Goal: Find specific page/section: Find specific page/section

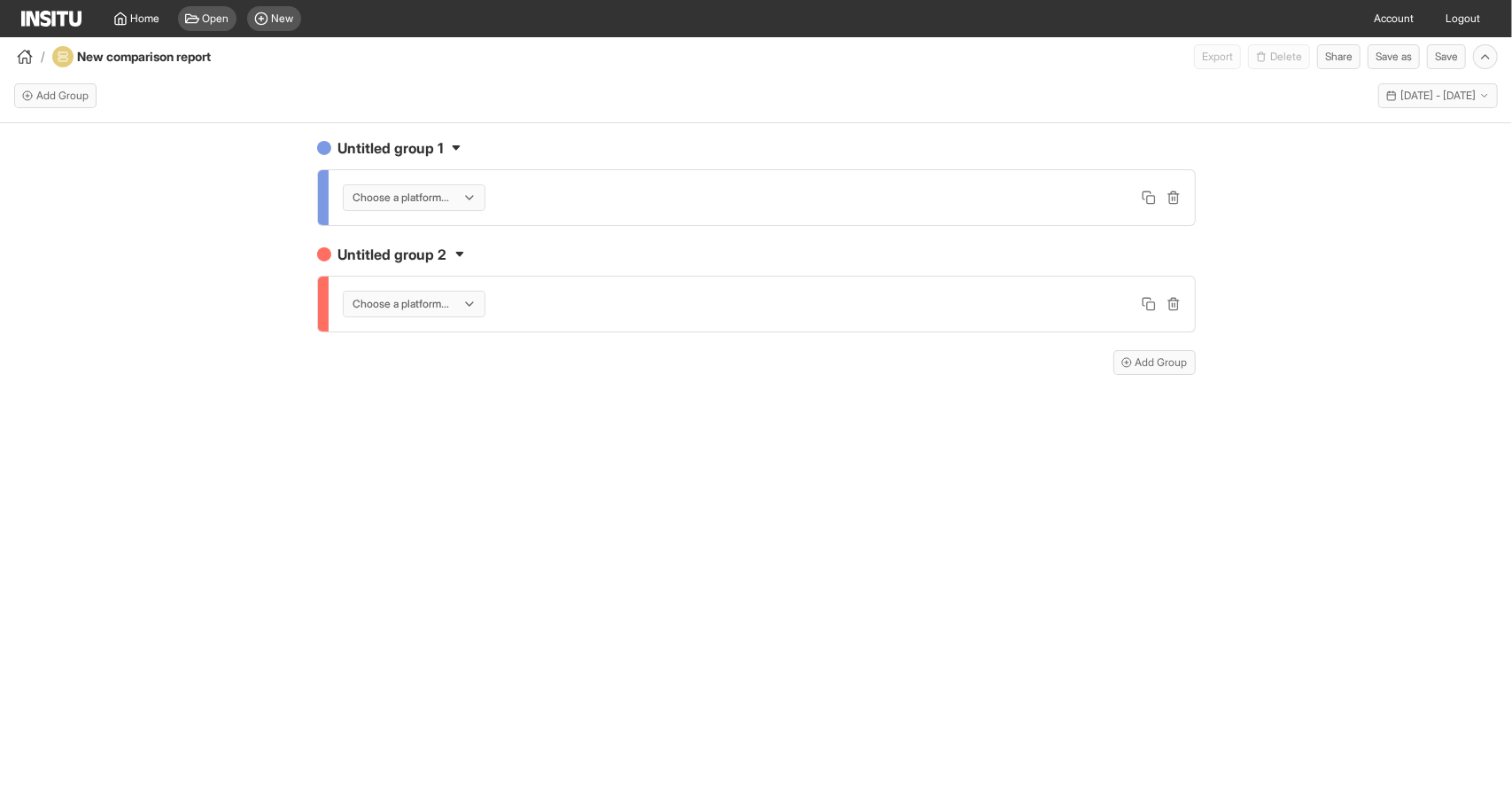
click at [454, 418] on div "Untitled group 1 Choose a platform... Untitled group 2 Choose a platform... Add…" at bounding box center [756, 475] width 1512 height 704
click at [131, 13] on span "Home" at bounding box center [146, 18] width 29 height 14
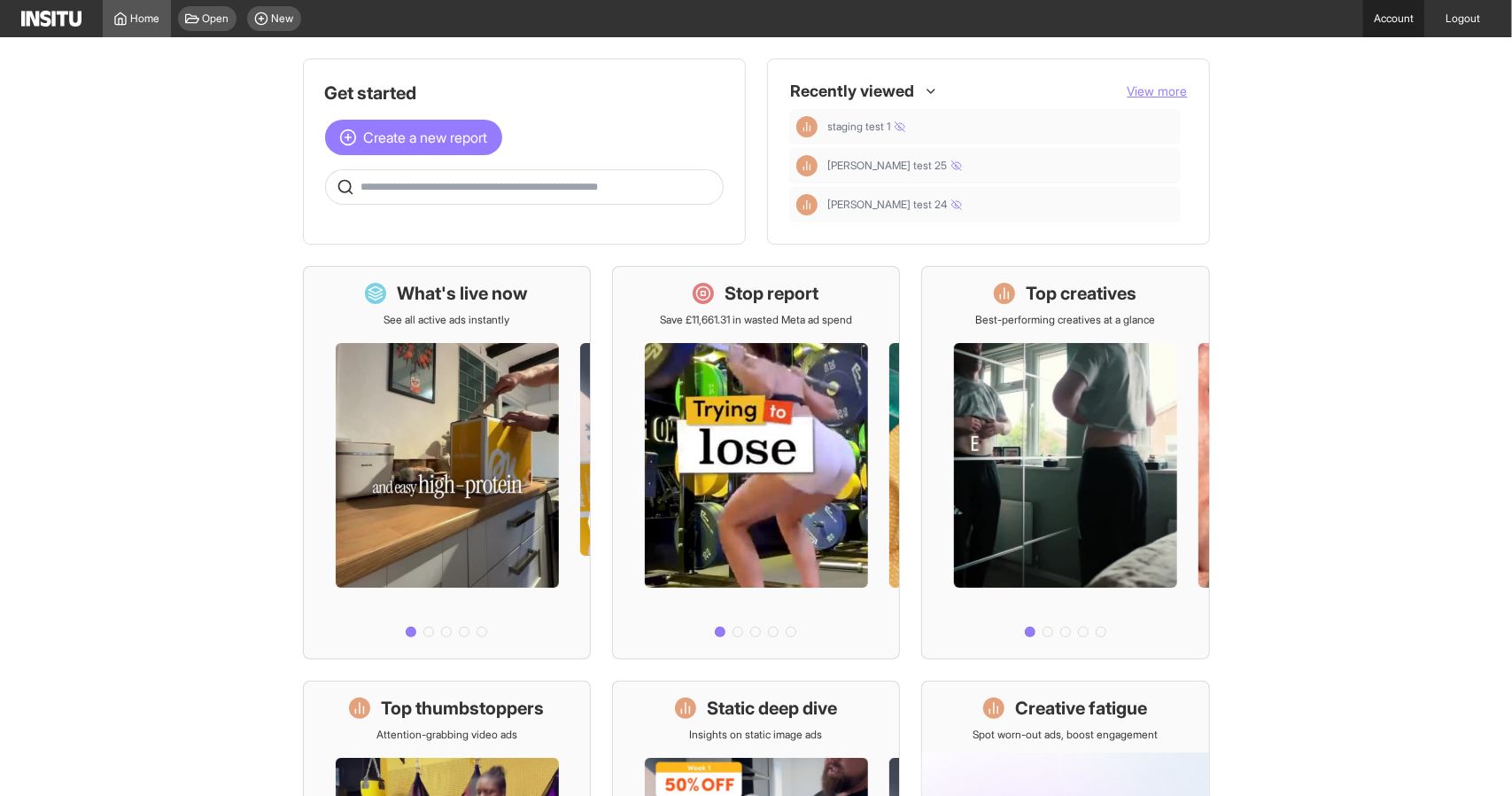
click at [1401, 23] on link "Account" at bounding box center [1393, 18] width 61 height 38
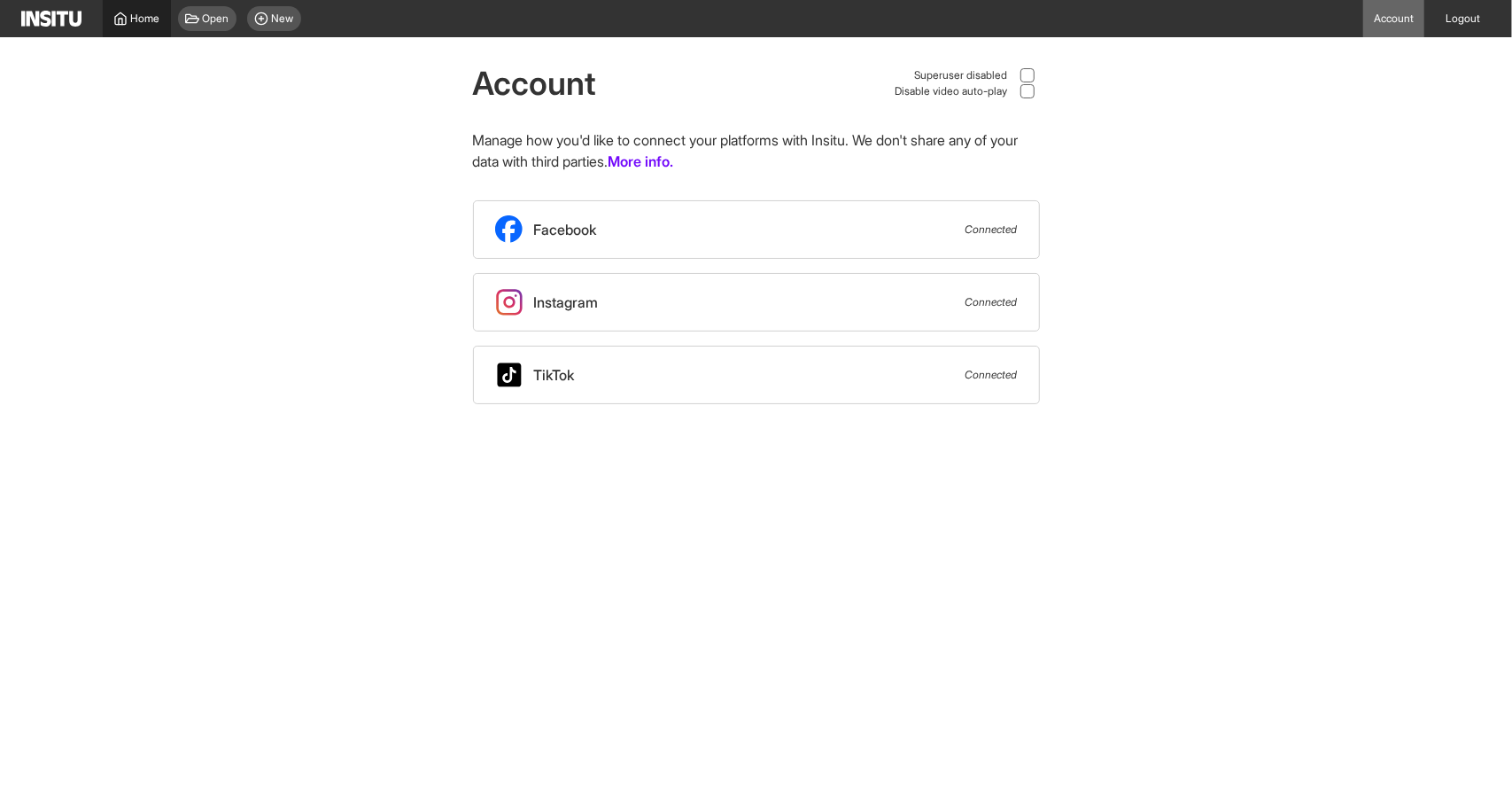
click at [146, 15] on span "Home" at bounding box center [146, 18] width 29 height 14
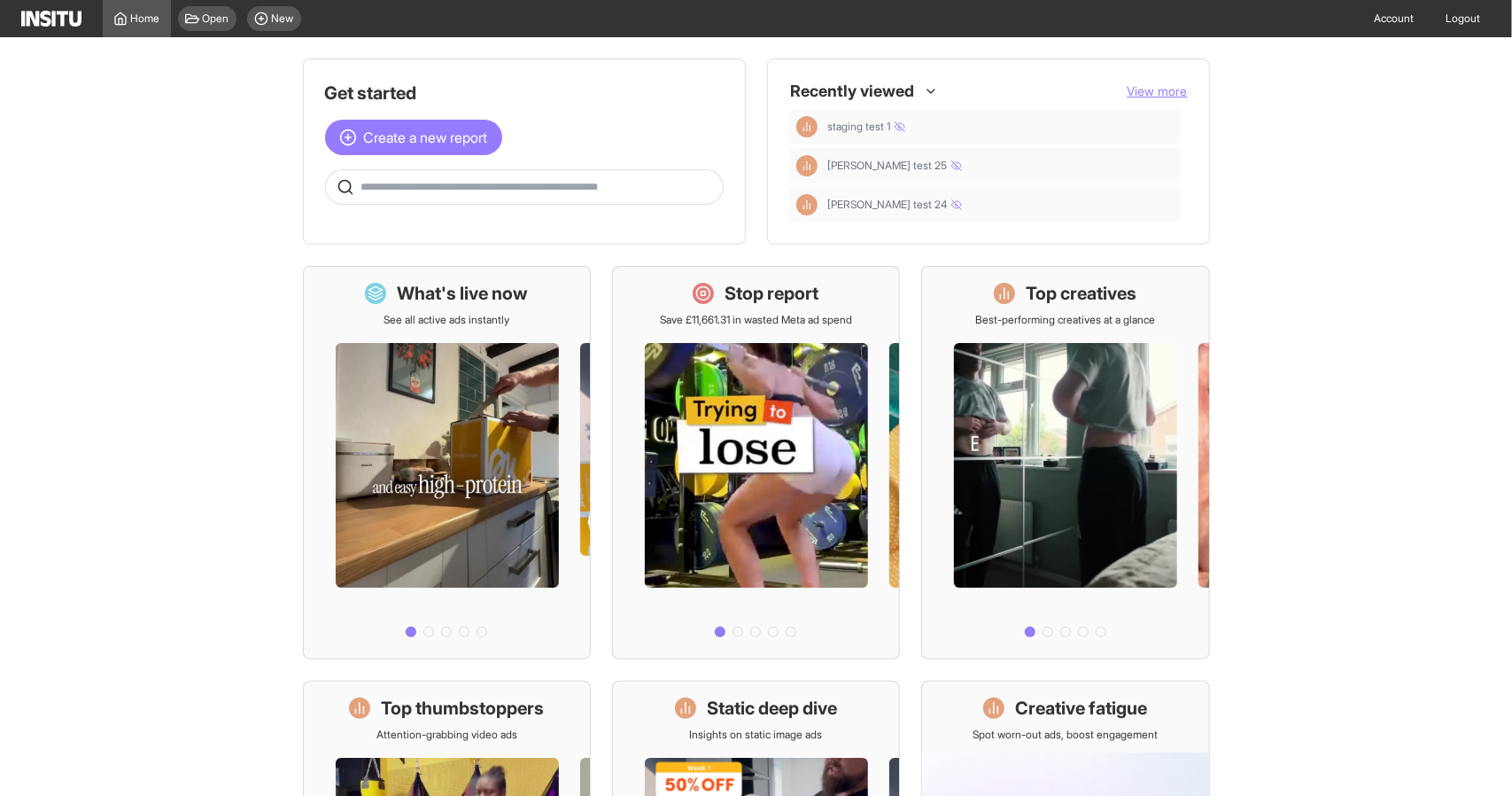
click at [693, 174] on div at bounding box center [524, 187] width 399 height 36
click at [683, 186] on input "text" at bounding box center [539, 187] width 355 height 14
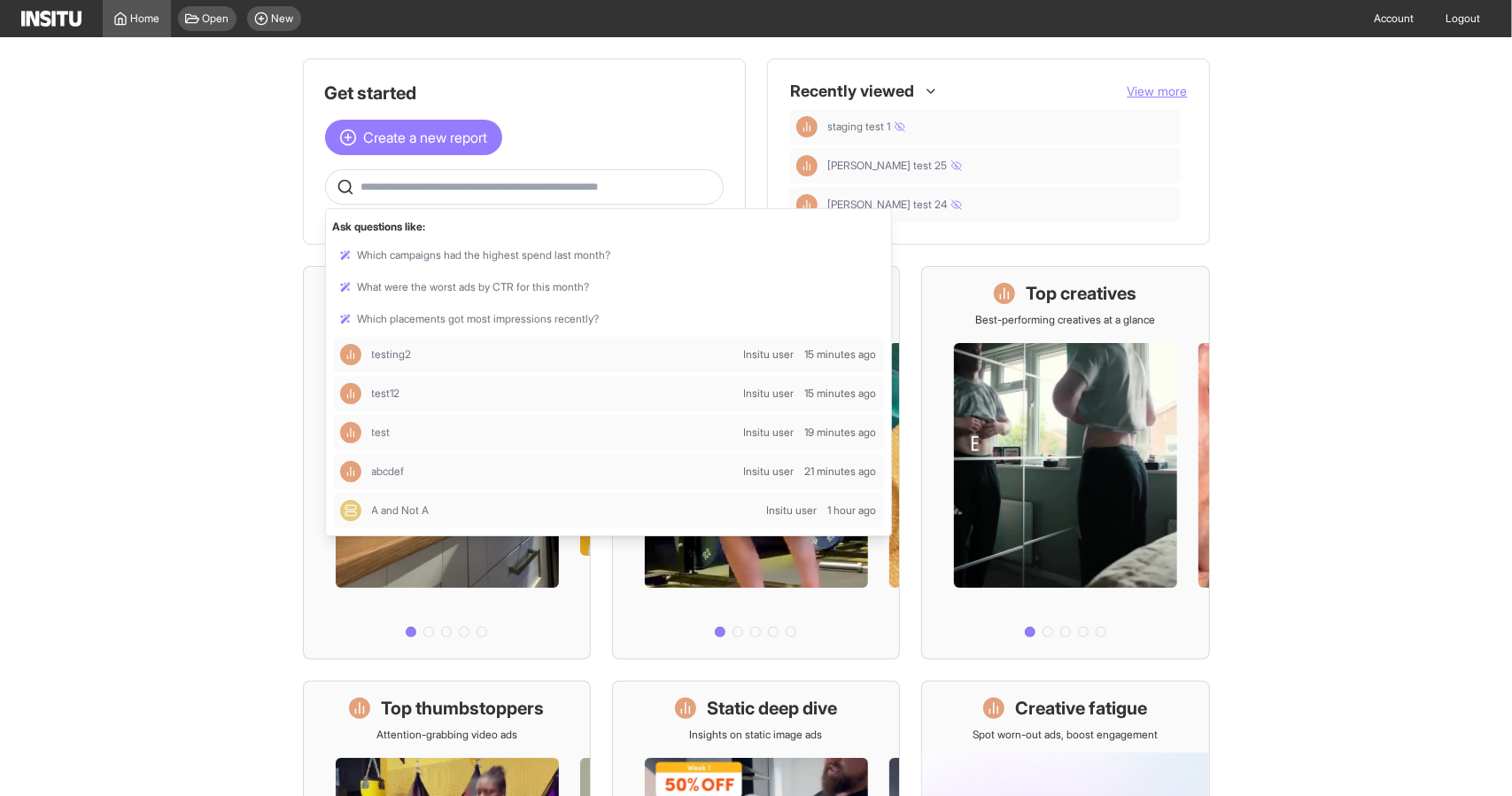
click at [1138, 77] on div "Recently viewed View more staging test 1 [PERSON_NAME] test 25 [PERSON_NAME] te…" at bounding box center [989, 151] width 443 height 186
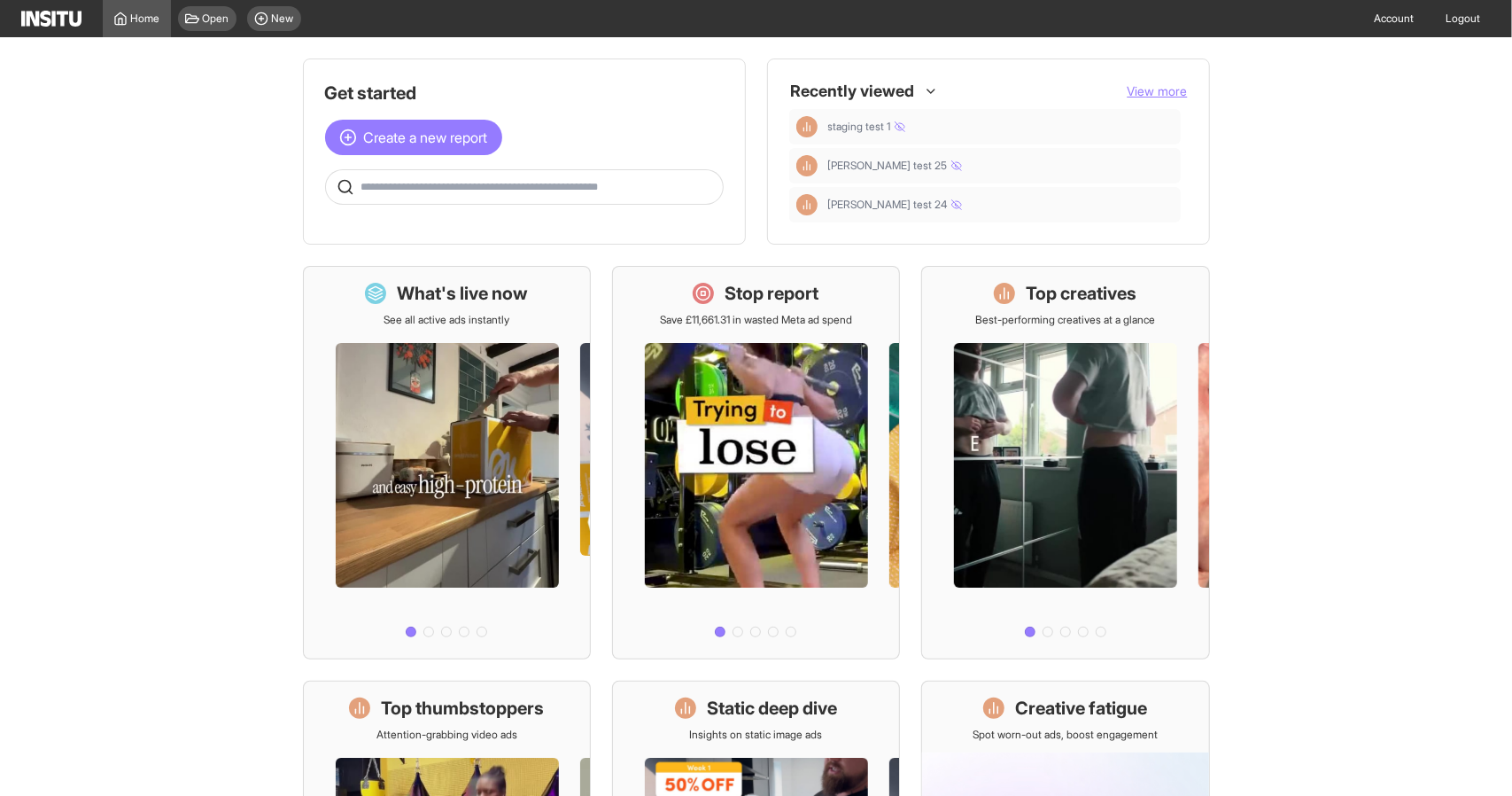
click at [1143, 84] on span "View more" at bounding box center [1157, 91] width 61 height 15
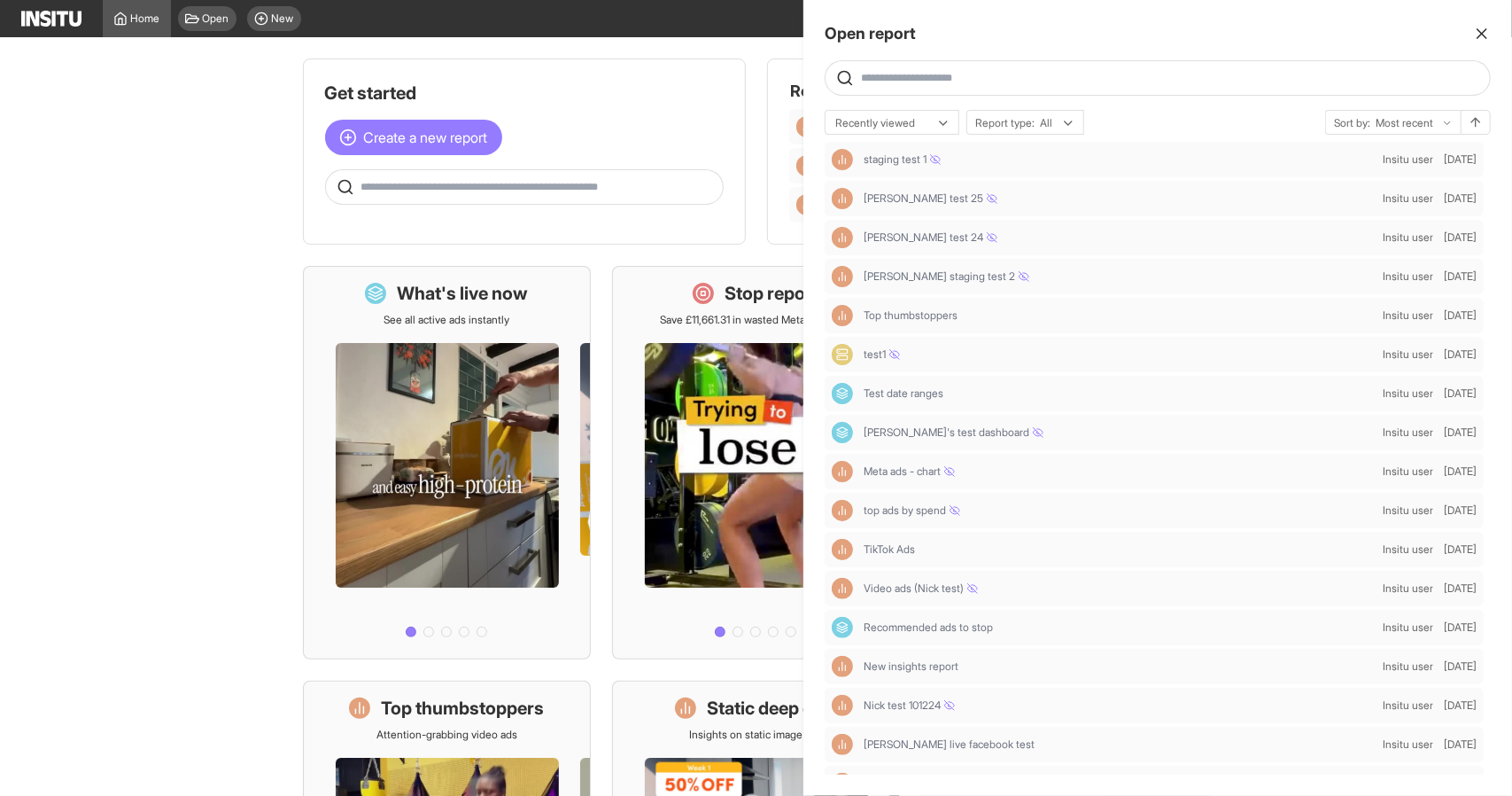
click at [1480, 36] on line "button" at bounding box center [1482, 33] width 9 height 9
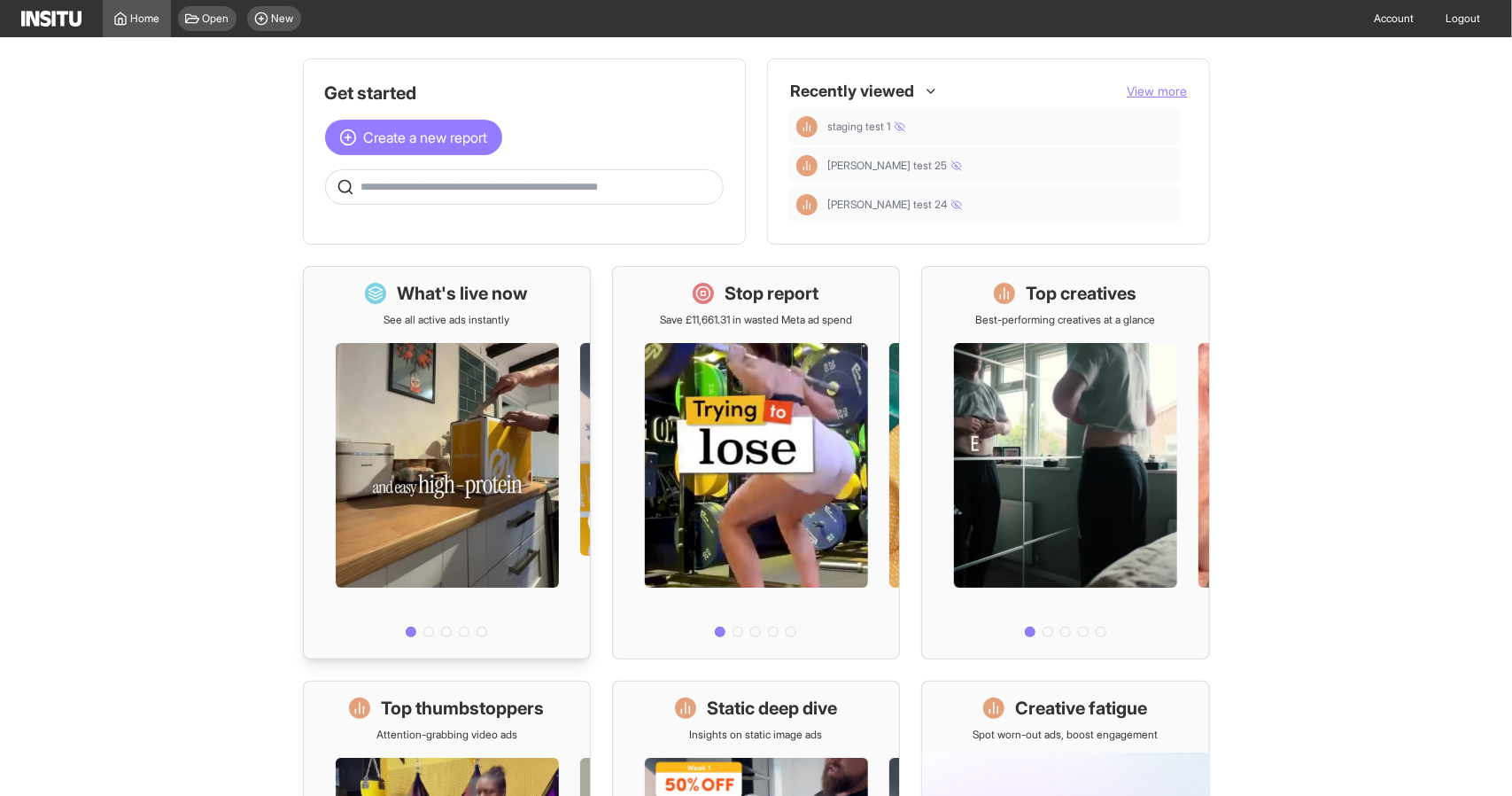
scroll to position [266, 0]
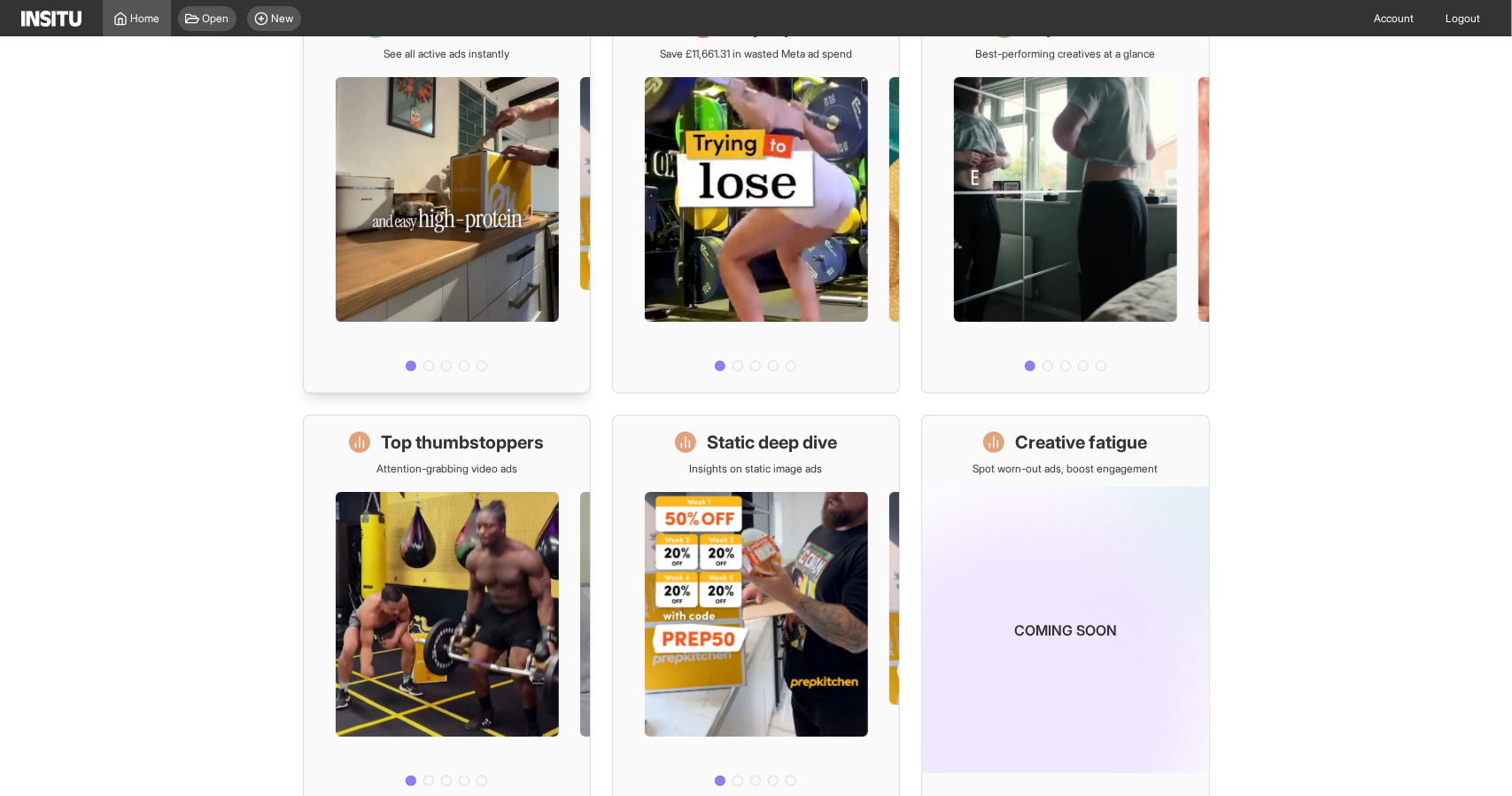
click at [411, 200] on div at bounding box center [446, 219] width 286 height 317
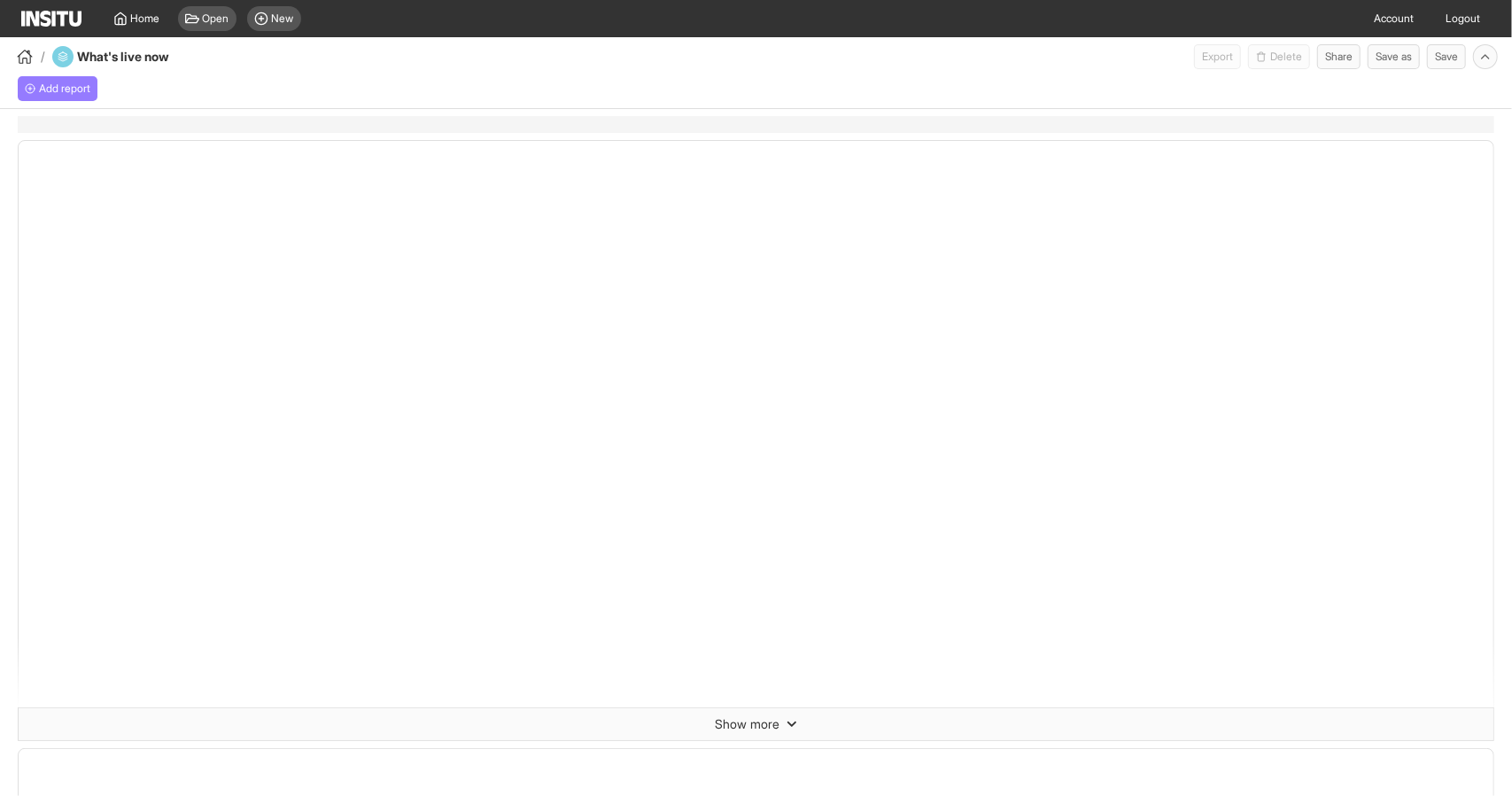
select select "**"
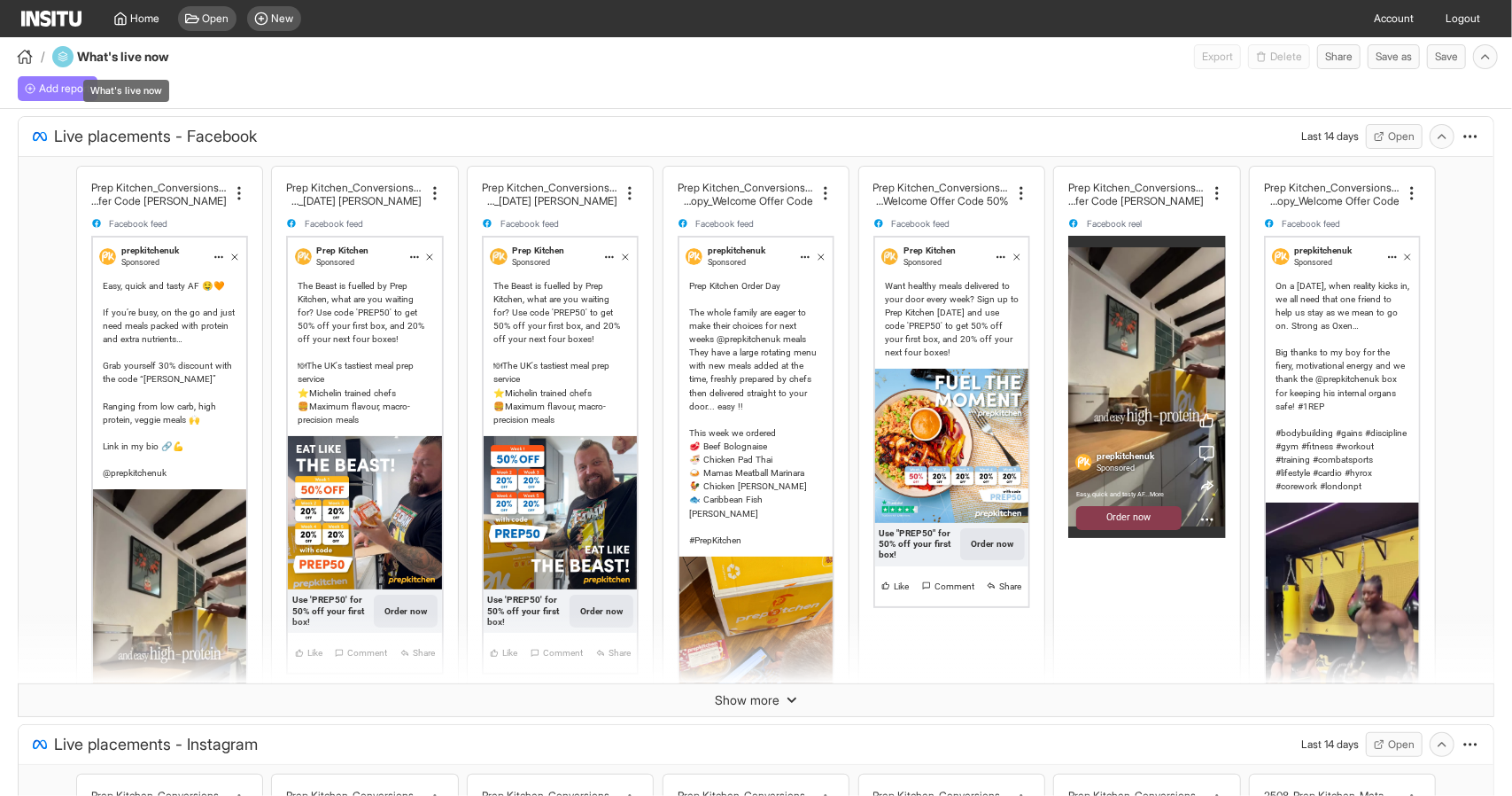
click at [142, 61] on h4 "What's live now" at bounding box center [137, 57] width 120 height 17
click at [253, 79] on div "Add report" at bounding box center [756, 89] width 1512 height 40
